Goal: Ask a question

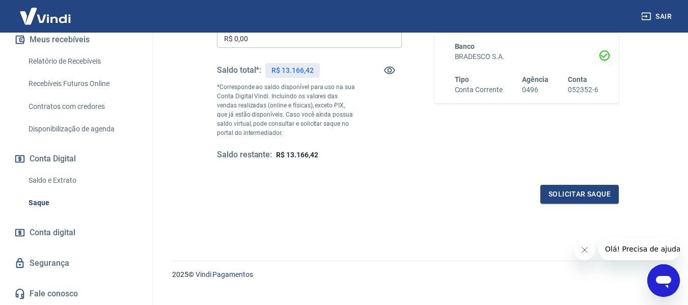
scroll to position [208, 0]
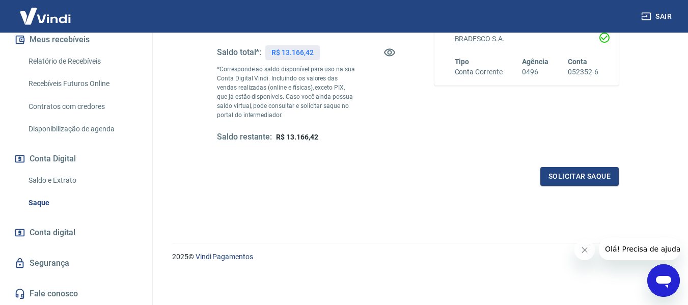
click at [64, 176] on link "Saldo e Extrato" at bounding box center [82, 180] width 116 height 21
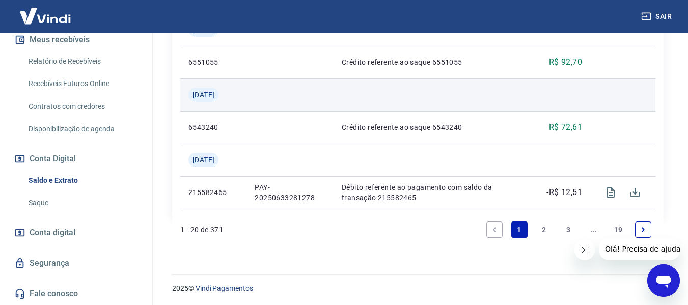
scroll to position [1218, 0]
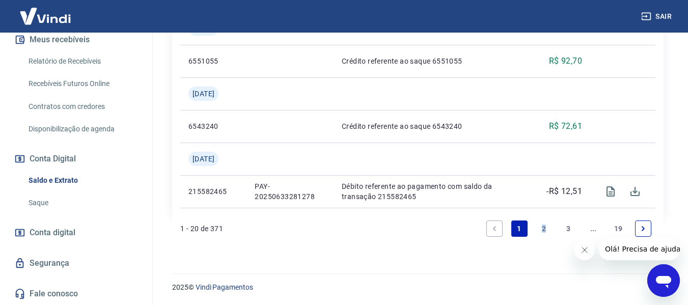
click at [543, 224] on link "2" at bounding box center [544, 229] width 16 height 16
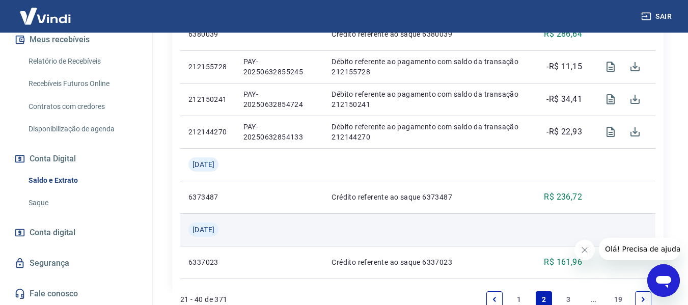
scroll to position [1186, 0]
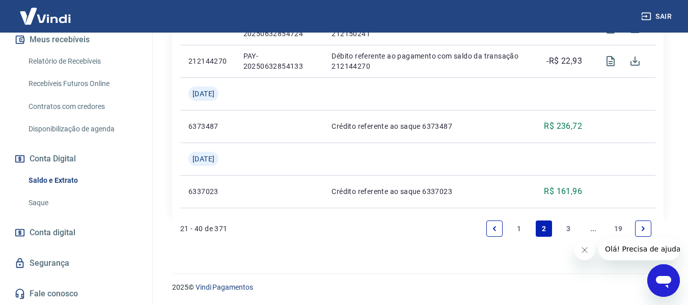
click at [569, 224] on link "3" at bounding box center [569, 229] width 16 height 16
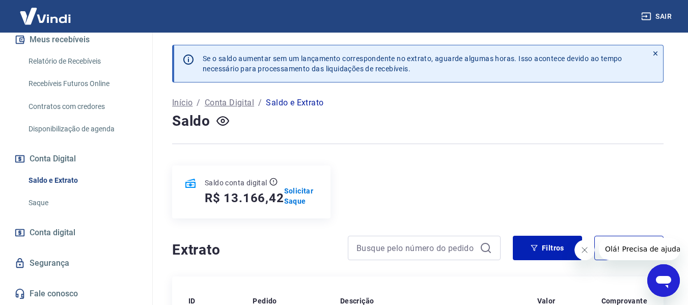
click at [304, 104] on p "Saldo e Extrato" at bounding box center [295, 103] width 58 height 12
click at [236, 100] on p "Conta Digital" at bounding box center [229, 103] width 49 height 12
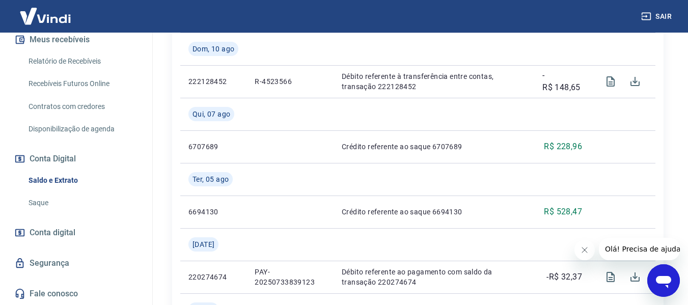
scroll to position [611, 0]
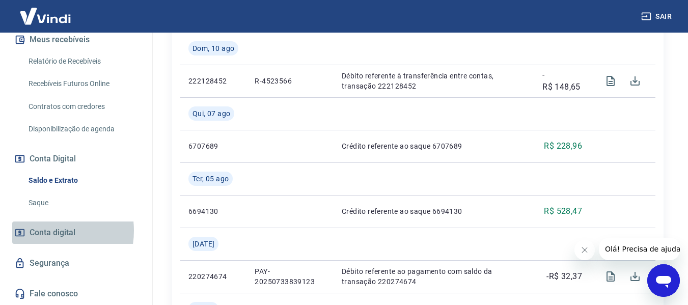
click at [41, 230] on span "Conta digital" at bounding box center [53, 233] width 46 height 14
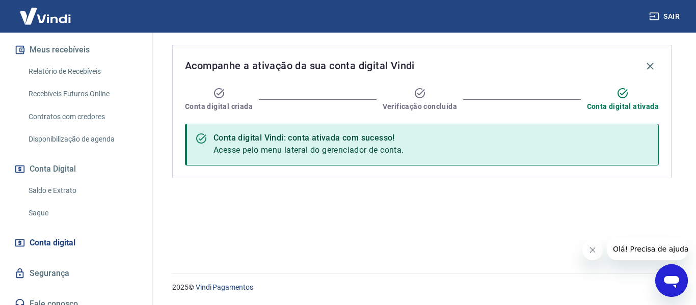
scroll to position [227, 0]
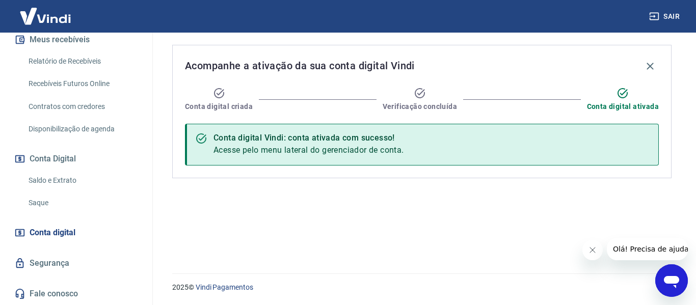
click at [184, 213] on div "Acompanhe a ativação da sua conta digital Vindi Conta digital criada Verificaçã…" at bounding box center [422, 147] width 524 height 229
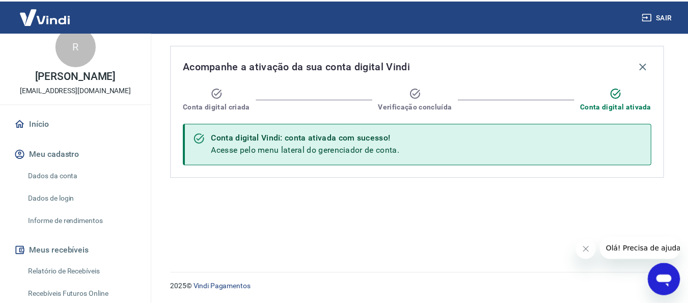
scroll to position [0, 0]
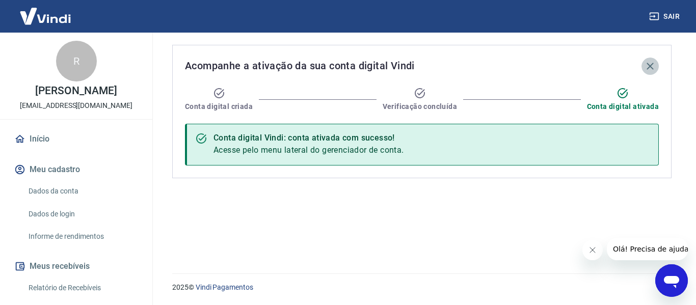
click at [647, 65] on icon "button" at bounding box center [650, 66] width 12 height 12
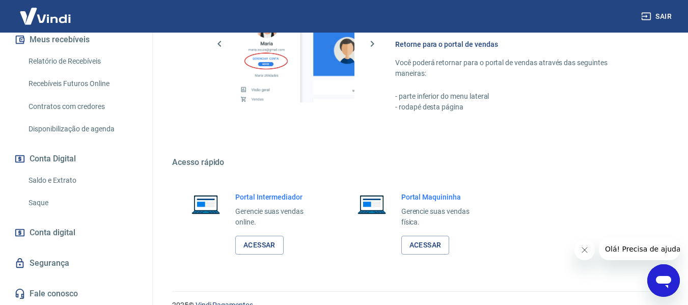
scroll to position [531, 0]
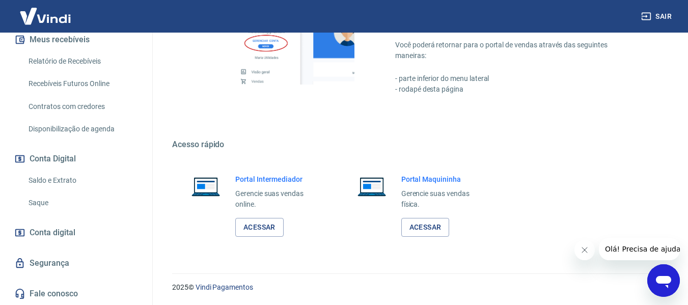
click at [63, 180] on link "Saldo e Extrato" at bounding box center [82, 180] width 116 height 21
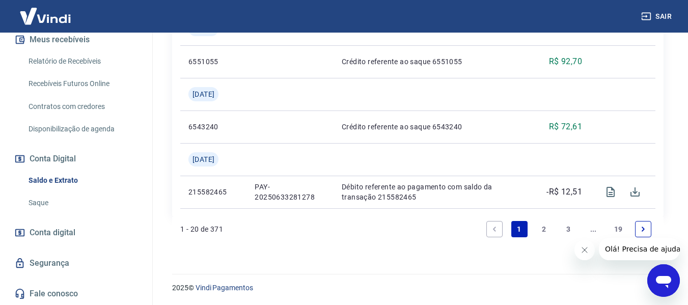
scroll to position [1218, 0]
click at [666, 279] on icon "Abrir janela de mensagens" at bounding box center [663, 282] width 15 height 12
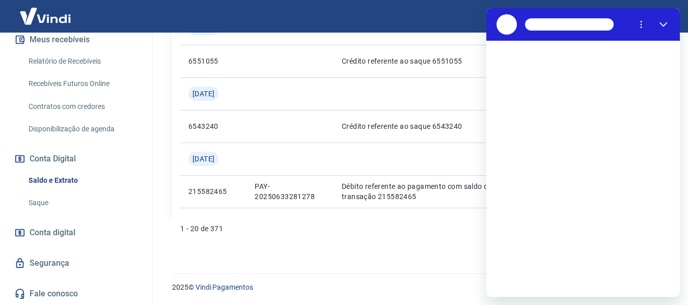
scroll to position [0, 0]
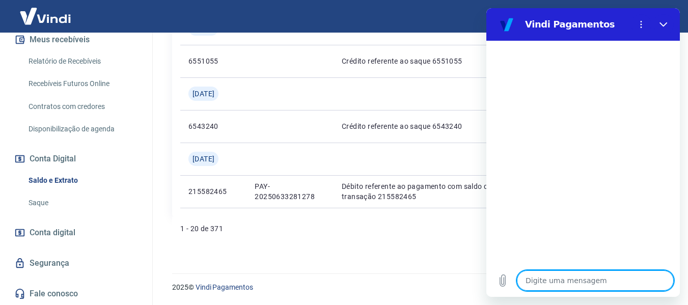
type textarea "c"
type textarea "x"
type textarea "cO"
type textarea "x"
type textarea "c"
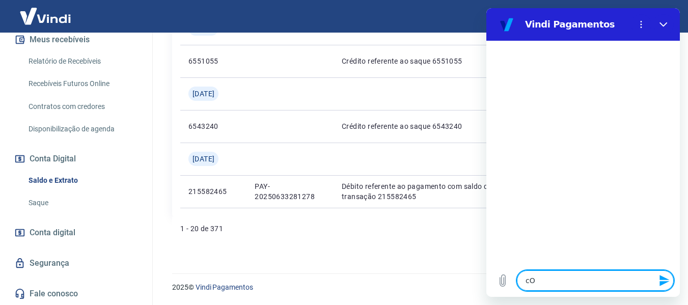
type textarea "x"
type textarea "C"
type textarea "x"
type textarea "Co"
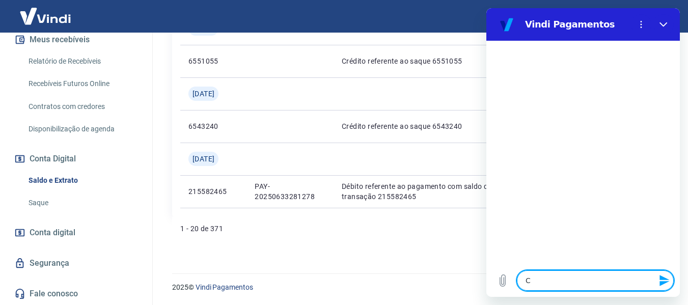
type textarea "x"
type textarea "Com"
type textarea "x"
type textarea "Como"
type textarea "x"
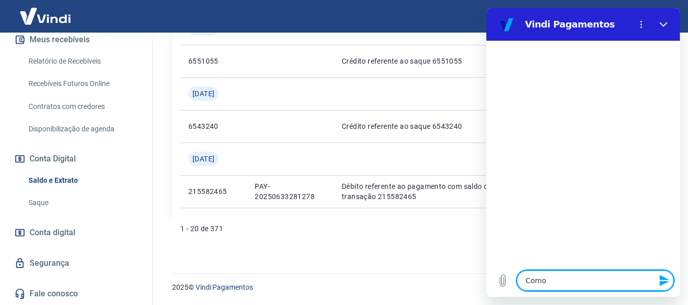
type textarea "Como"
type textarea "x"
type textarea "Como s"
type textarea "x"
type textarea "Como sa"
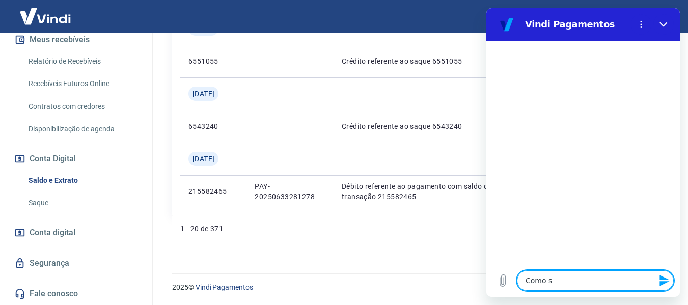
type textarea "x"
type textarea "Como sab"
type textarea "x"
type textarea "Como sabe"
type textarea "x"
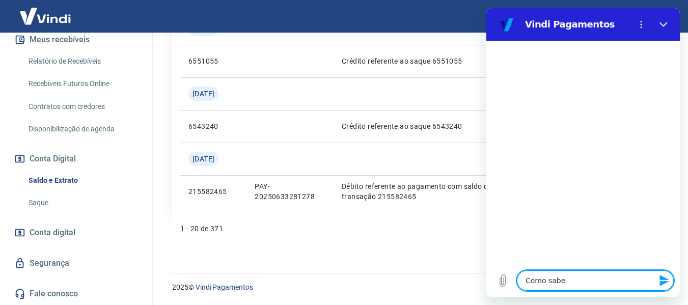
type textarea "Como saber"
type textarea "x"
type textarea "Como saber"
type textarea "x"
type textarea "Como saber o"
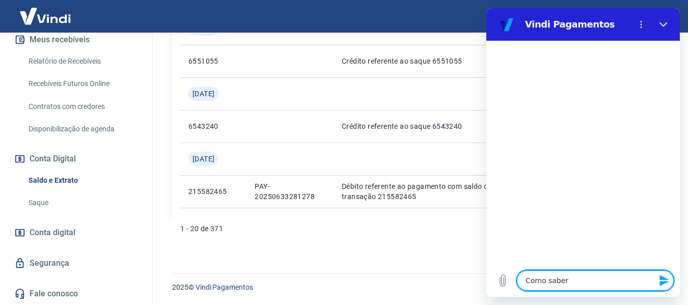
type textarea "x"
type textarea "Como saber o"
type textarea "x"
type textarea "Como saber o s"
type textarea "x"
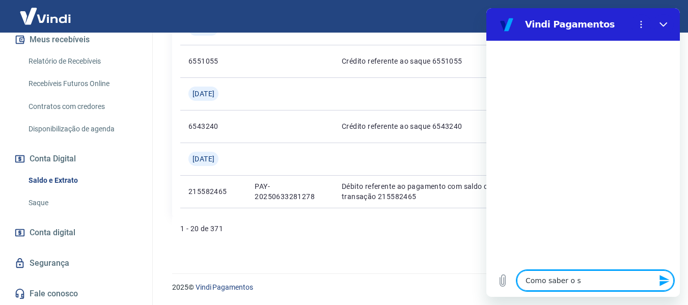
type textarea "Como saber o sa"
type textarea "x"
type textarea "Como saber o sal"
type textarea "x"
type textarea "Como saber o sald"
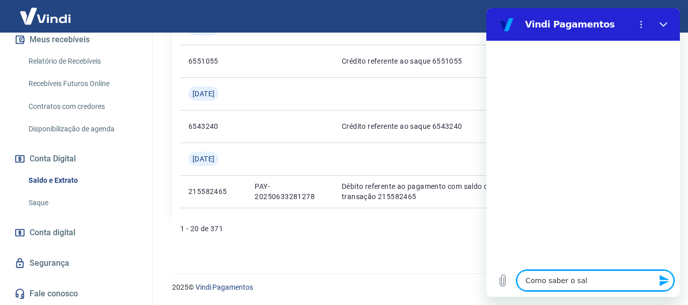
type textarea "x"
type textarea "Como saber o saldo"
type textarea "x"
type textarea "Como saber o saldo"
type textarea "x"
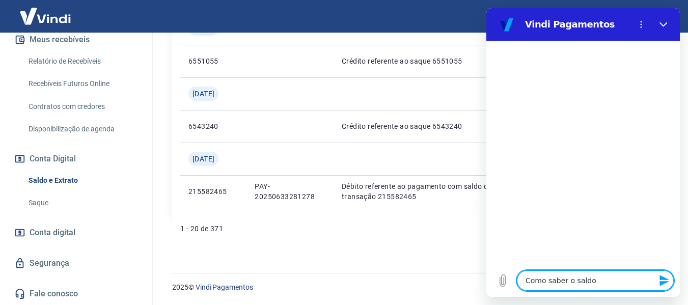
type textarea "Como saber o saldo d"
type textarea "x"
type textarea "Como saber o saldo do"
type textarea "x"
type textarea "Como saber o saldo do"
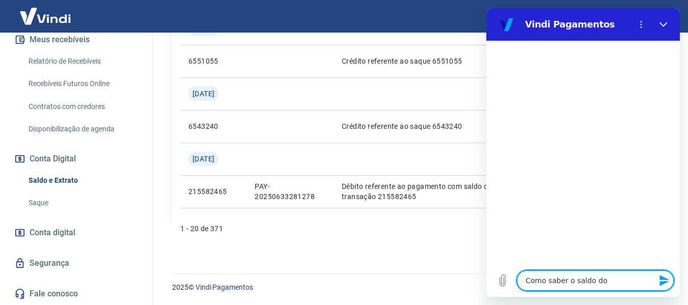
type textarea "x"
type textarea "Como saber o saldo do M"
type textarea "x"
type textarea "Como saber o saldo do Me"
type textarea "x"
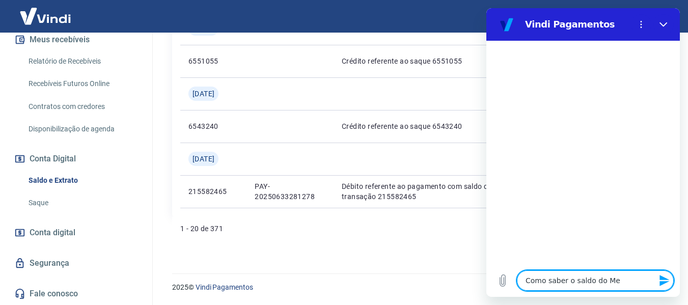
type textarea "Como saber o saldo do Mel"
type textarea "x"
type textarea "Como saber o saldo do Melh"
type textarea "x"
type textarea "Como saber o saldo do Melho"
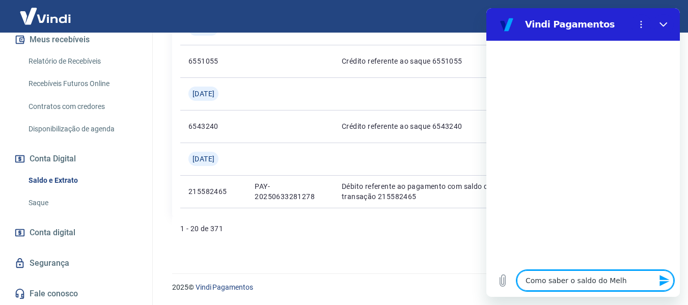
type textarea "x"
type textarea "Como saber o saldo do Melhor"
type textarea "x"
type textarea "Como saber o saldo do Melhor"
type textarea "x"
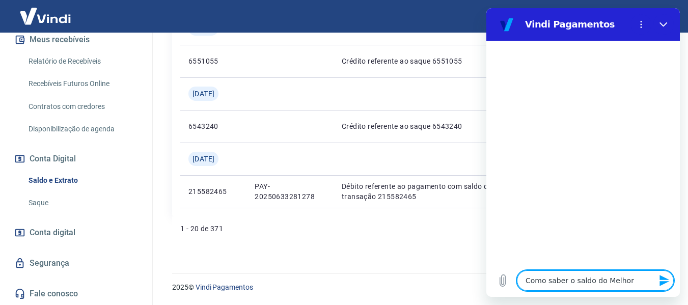
type textarea "Como saber o saldo do Melhor e"
type textarea "x"
type textarea "Como saber o saldo do Melhor em"
type textarea "x"
type textarea "Como saber o saldo do Melhor e"
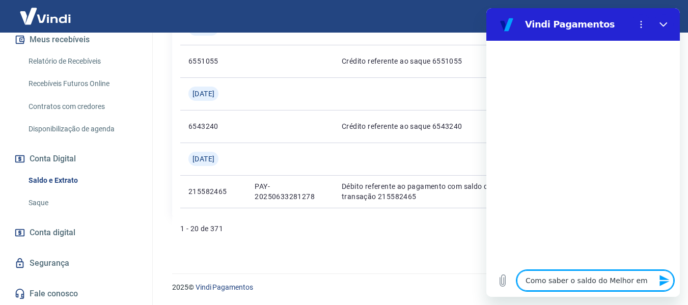
type textarea "x"
type textarea "Como saber o saldo do Melhor en"
type textarea "x"
type textarea "Como saber o saldo do Melhor e"
type textarea "x"
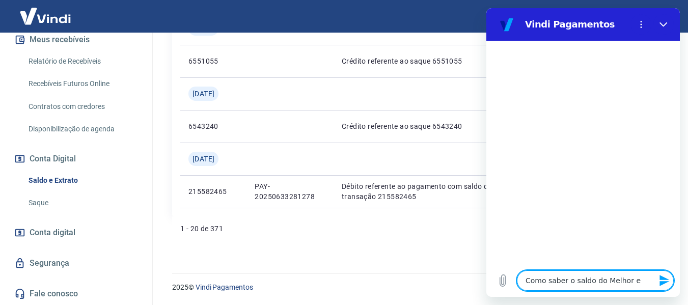
type textarea "Como saber o saldo do Melhor"
type textarea "x"
type textarea "Como saber o saldo do Melhor E"
type textarea "x"
type textarea "Como saber o saldo do Melhor En"
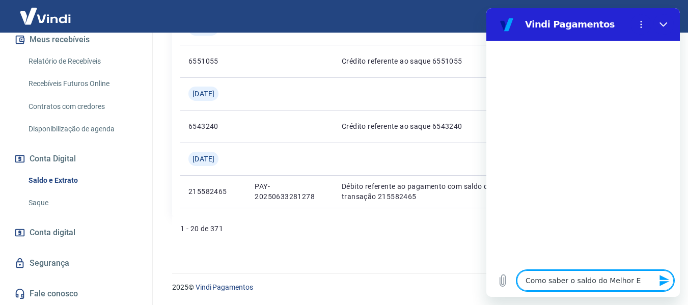
type textarea "x"
type textarea "Como saber o saldo do Melhor Env"
type textarea "x"
type textarea "Como saber o saldo do Melhor Envi"
type textarea "x"
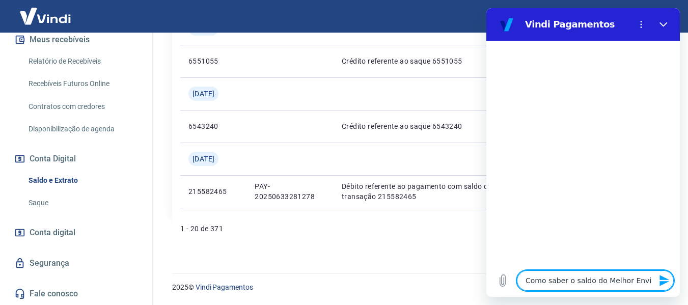
type textarea "Como saber o saldo do Melhor Envio"
type textarea "x"
type textarea "Como saber o saldo do Melhor Envio."
type textarea "x"
type textarea "Como saber o saldo do Melhor Envio.?"
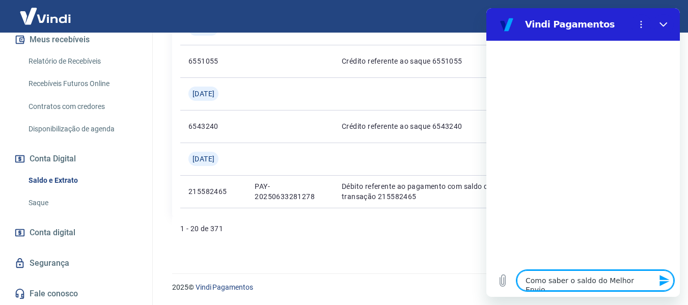
type textarea "x"
type textarea "Como saber o saldo do Melhor Envio.?"
click at [662, 283] on icon "Enviar mensagem" at bounding box center [665, 280] width 10 height 11
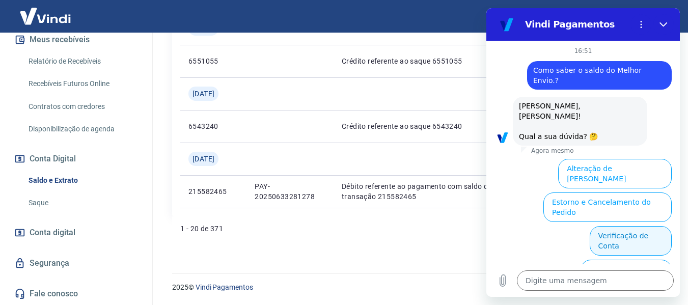
click at [612, 226] on button "Verificação de Conta" at bounding box center [631, 241] width 82 height 30
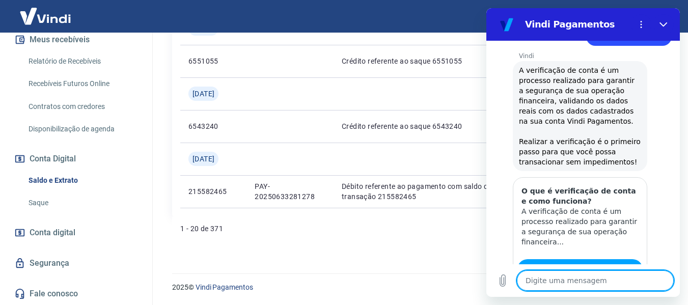
type textarea "x"
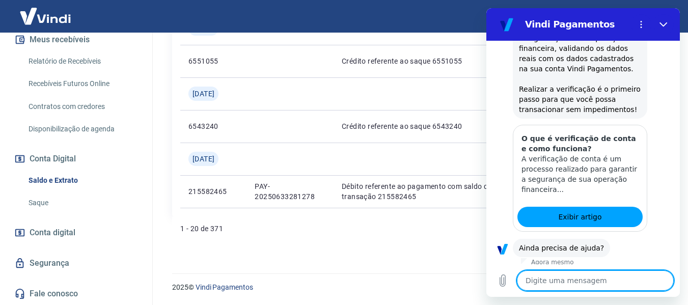
scroll to position [184, 0]
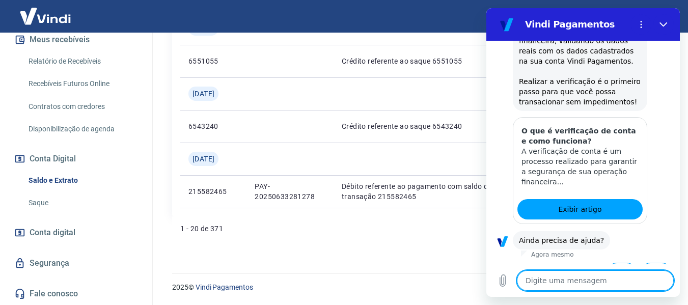
type textarea "Q"
type textarea "x"
type textarea "Qu"
type textarea "x"
type textarea "Que"
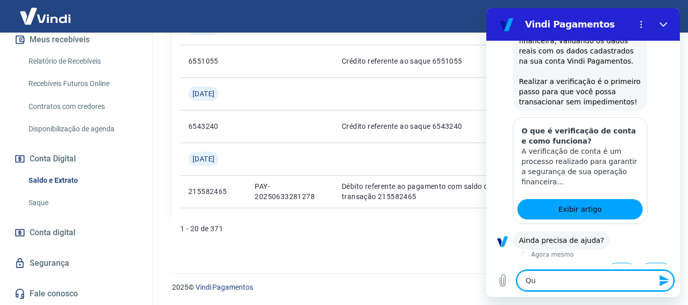
type textarea "x"
type textarea "Quer"
type textarea "x"
type textarea "Quero"
type textarea "x"
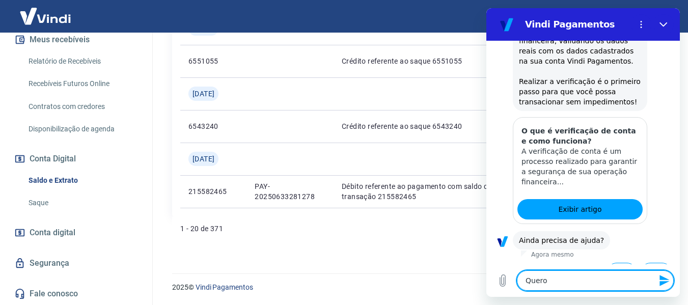
type textarea "Quero"
type textarea "x"
type textarea "Quero s"
type textarea "x"
type textarea "Quero sa"
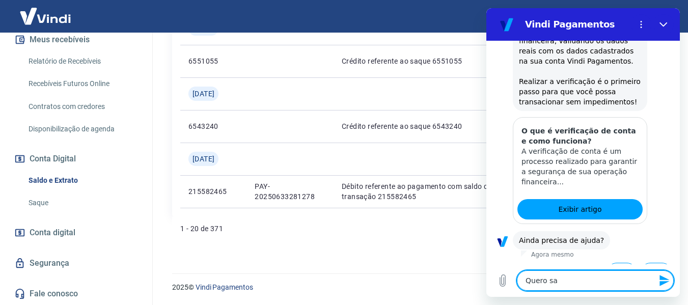
type textarea "x"
type textarea "Quero sab"
type textarea "x"
type textarea "Quero sabe"
type textarea "x"
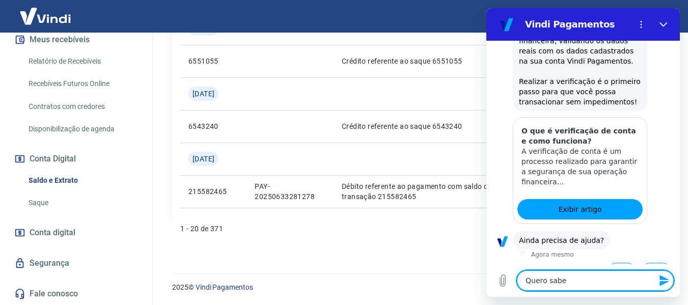
type textarea "Quero saber"
type textarea "x"
type textarea "Quero saber"
type textarea "x"
type textarea "Quero saber o"
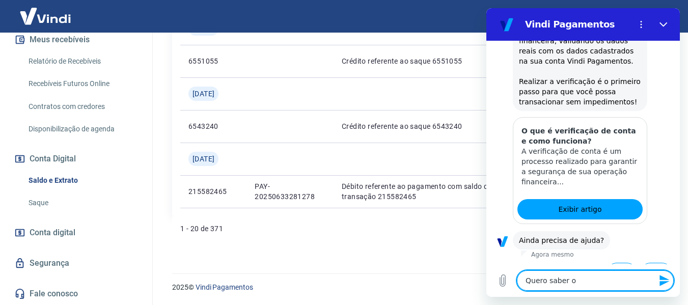
type textarea "x"
type textarea "Quero saber o"
type textarea "x"
type textarea "Quero saber o s"
type textarea "x"
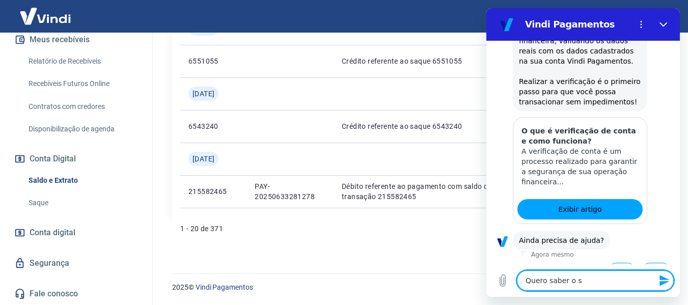
type textarea "Quero saber o sa"
type textarea "x"
type textarea "Quero saber o sal"
type textarea "x"
type textarea "Quero saber o sald"
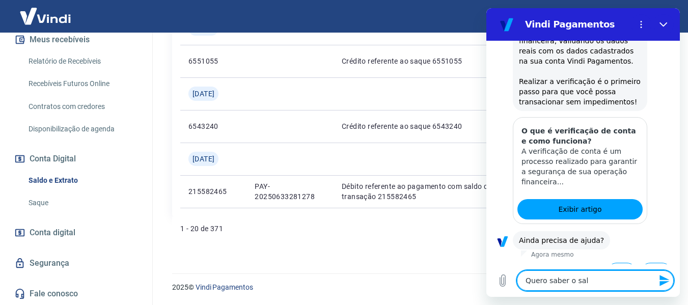
type textarea "x"
type textarea "Quero saber o saldo"
type textarea "x"
type textarea "Quero saber o saldo"
type textarea "x"
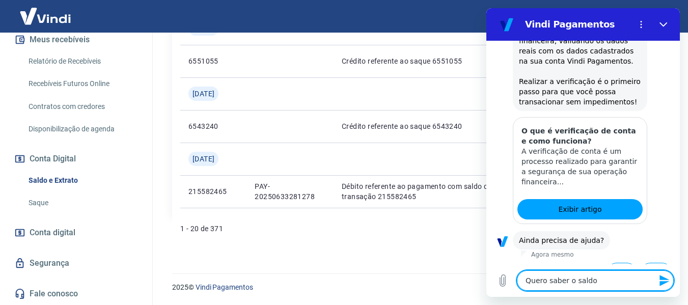
type textarea "Quero saber o saldo d"
type textarea "x"
type textarea "Quero saber o saldo da"
type textarea "x"
type textarea "Quero saber o saldo da"
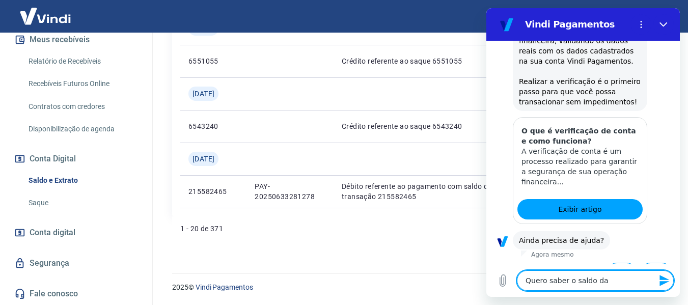
type textarea "x"
type textarea "Quero saber o saldo da c"
type textarea "x"
type textarea "Quero saber o saldo da co"
type textarea "x"
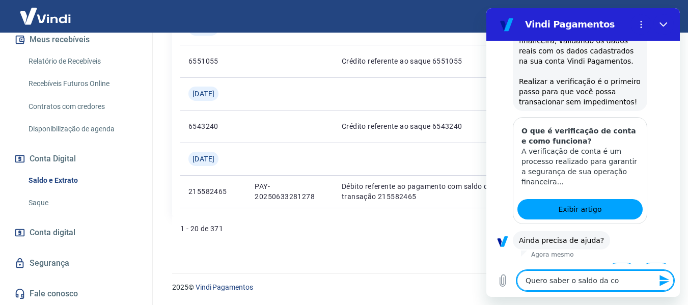
type textarea "Quero saber o saldo da con"
type textarea "x"
type textarea "Quero saber o saldo da cont"
type textarea "x"
type textarea "Quero saber o saldo da cont"
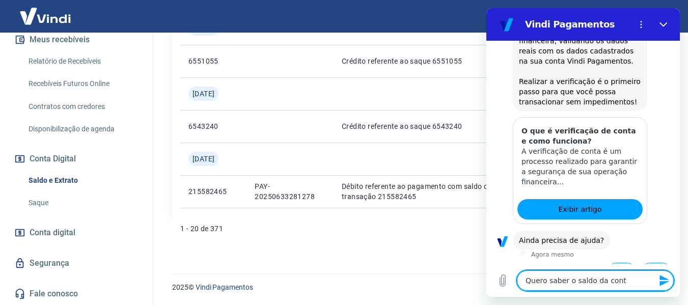
type textarea "x"
type textarea "Quero saber o saldo da cont m"
type textarea "x"
type textarea "Quero saber o saldo da cont mE"
type textarea "x"
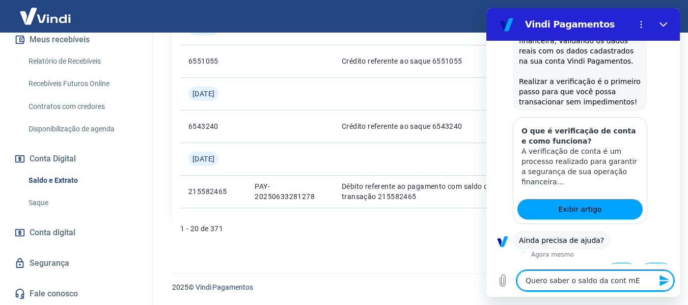
type textarea "Quero saber o saldo da cont mEL"
type textarea "x"
type textarea "Quero saber o saldo da cont mELH"
type textarea "x"
type textarea "Quero saber o saldo da cont mELHO"
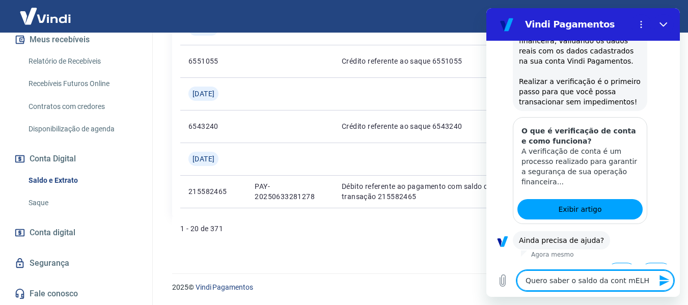
type textarea "x"
type textarea "Quero saber o saldo da cont mELHOR"
type textarea "x"
type textarea "Quero saber o saldo da cont mELHOR"
type textarea "x"
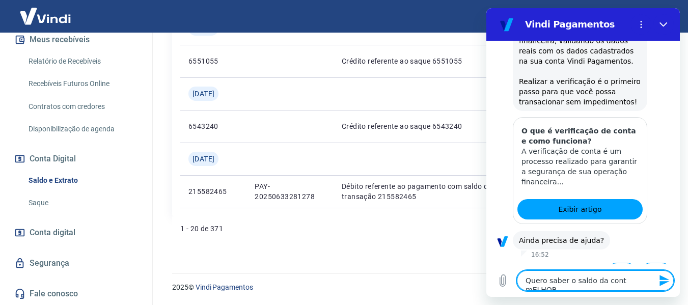
type textarea "Quero saber o saldo da cont mELHOR e"
type textarea "x"
type textarea "Quero saber o saldo da cont mELHOR eN"
type textarea "x"
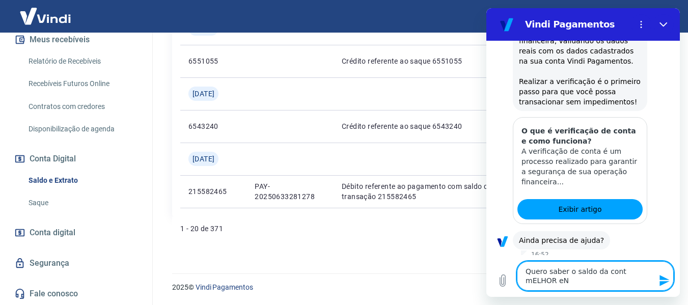
type textarea "Quero saber o saldo da cont mELHOR eNV"
type textarea "x"
type textarea "Quero saber o saldo da cont mELHOR eNVI"
type textarea "x"
type textarea "Quero saber o saldo da cont mELHOR eNVIO"
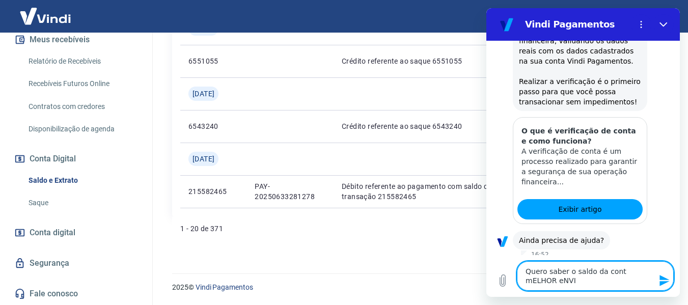
type textarea "x"
type textarea "Quero saber o saldo da cont mELHOR eNVI"
type textarea "x"
type textarea "Quero saber o saldo da cont mELHOR eNV"
type textarea "x"
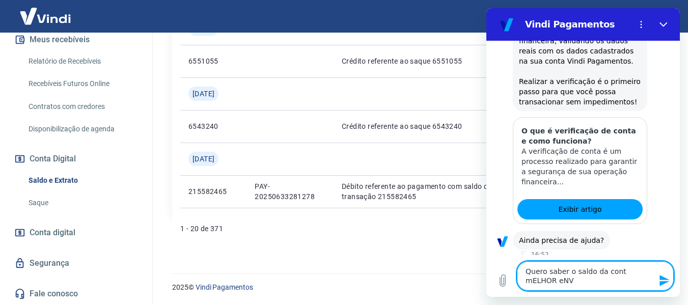
type textarea "Quero saber o saldo da cont mELHOR eN"
type textarea "x"
type textarea "Quero saber o saldo da cont mELHOR e"
type textarea "x"
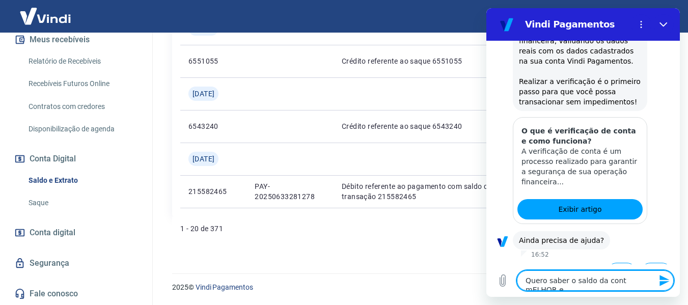
type textarea "Quero saber o saldo da cont mELHOR"
type textarea "x"
type textarea "Quero saber o saldo da cont mELHOR"
type textarea "x"
type textarea "Quero saber o saldo da cont mELHO"
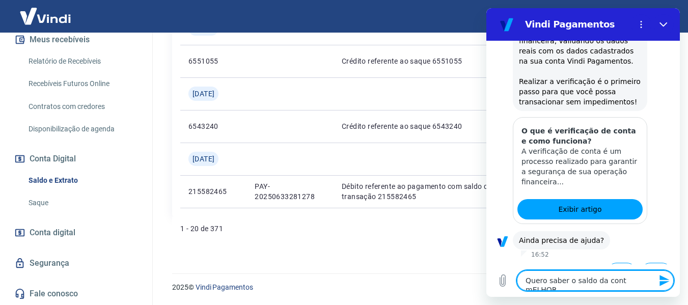
type textarea "x"
type textarea "Quero saber o saldo da cont mELH"
type textarea "x"
type textarea "Quero saber o saldo da cont mEL"
type textarea "x"
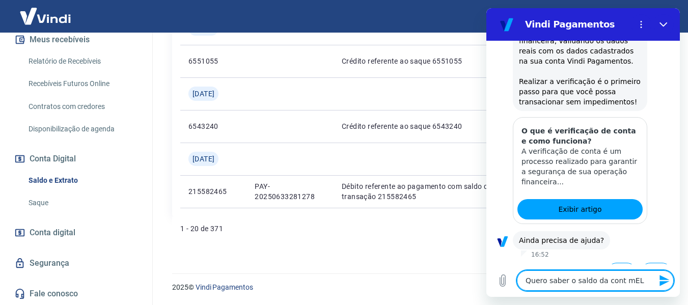
type textarea "Quero saber o saldo da cont mE"
type textarea "x"
type textarea "Quero saber o saldo da cont m"
type textarea "x"
type textarea "Quero saber o saldo da cont"
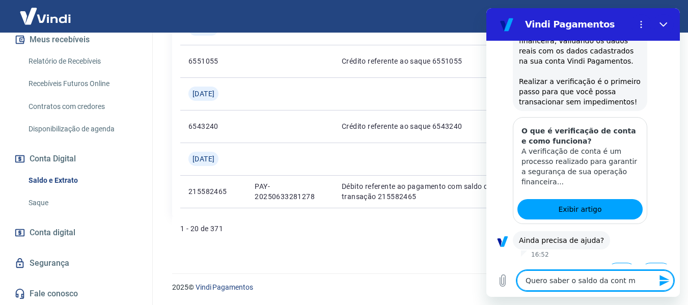
type textarea "x"
type textarea "Quero saber o saldo da cont"
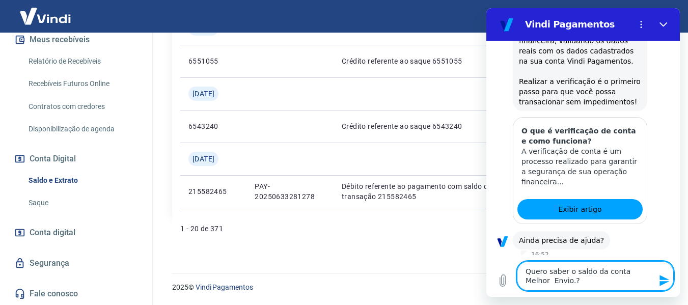
click at [666, 283] on icon "Enviar mensagem" at bounding box center [665, 280] width 10 height 11
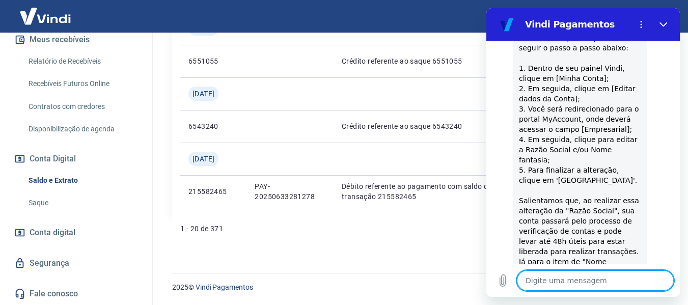
scroll to position [527, 0]
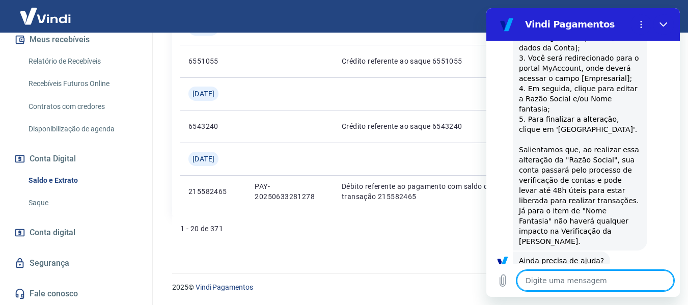
click at [620, 283] on button "Sim" at bounding box center [622, 292] width 30 height 19
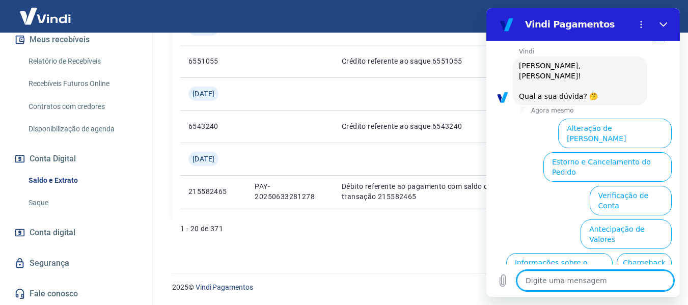
scroll to position [793, 0]
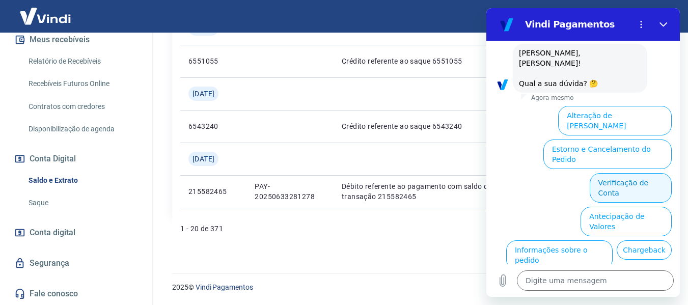
click at [616, 173] on button "Verificação de Conta" at bounding box center [631, 188] width 82 height 30
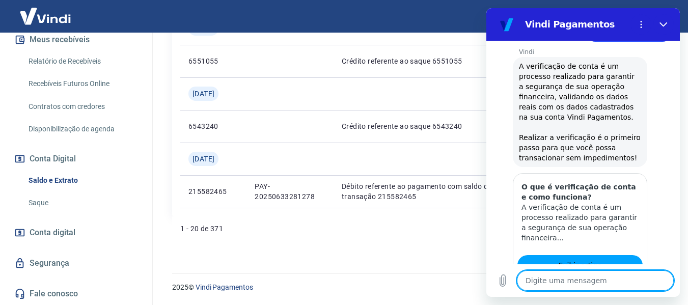
scroll to position [894, 0]
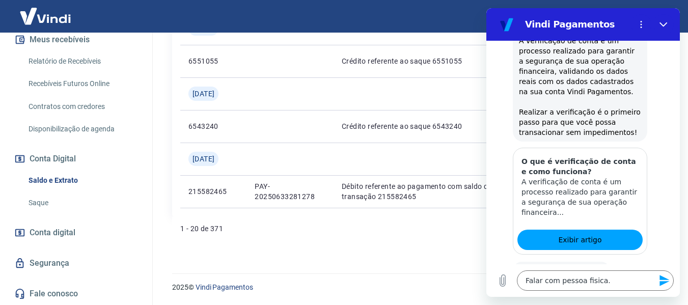
click at [662, 283] on icon "Enviar mensagem" at bounding box center [665, 280] width 10 height 11
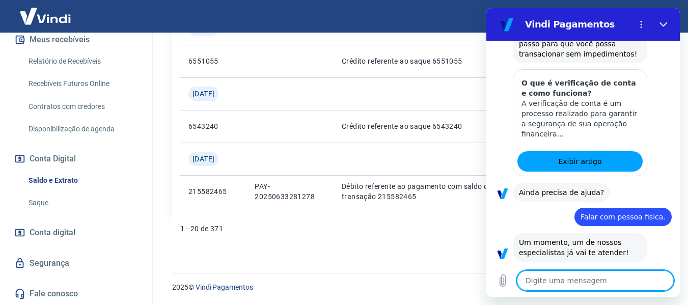
scroll to position [974, 0]
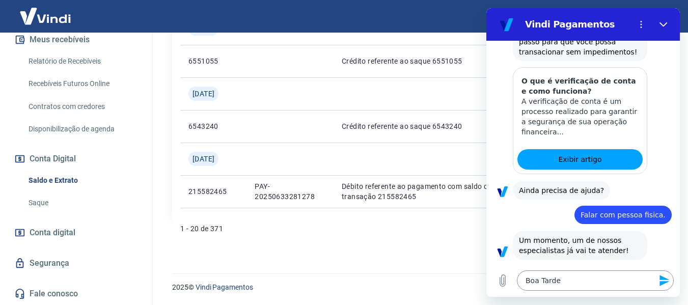
click at [565, 282] on textarea "Boa Tarde" at bounding box center [595, 281] width 157 height 20
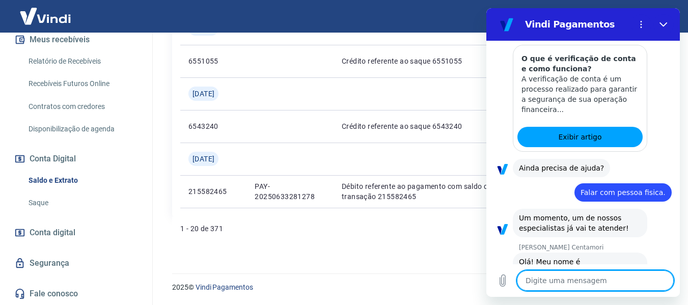
scroll to position [999, 0]
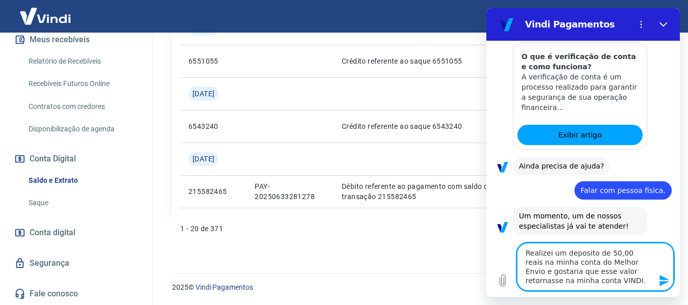
click at [664, 280] on icon "Enviar mensagem" at bounding box center [665, 281] width 12 height 12
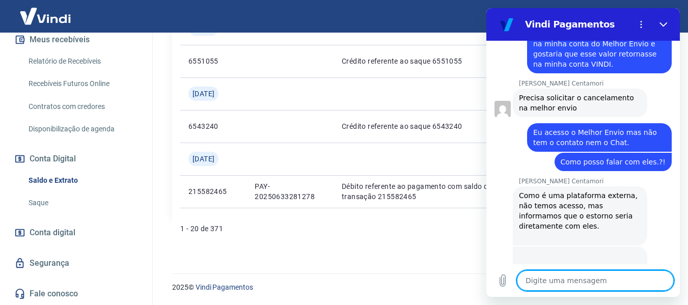
scroll to position [1291, 0]
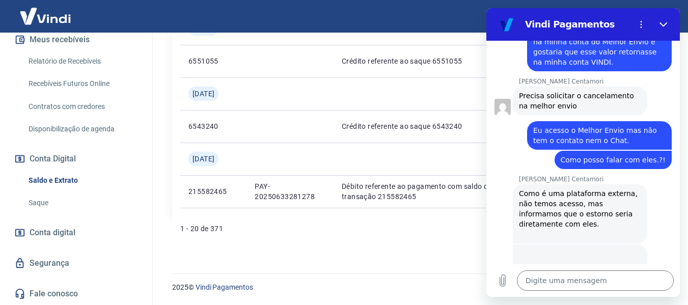
click at [545, 290] on link "[URL][DOMAIN_NAME]" at bounding box center [562, 294] width 87 height 8
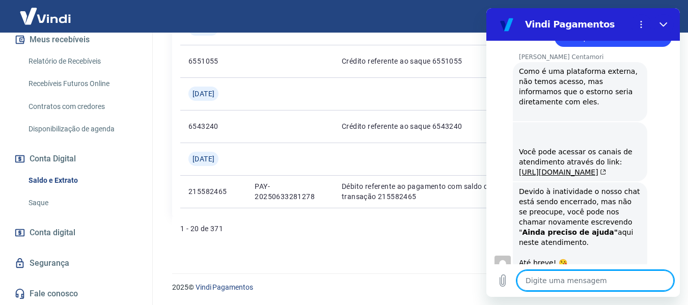
scroll to position [1439, 0]
